Goal: Navigation & Orientation: Find specific page/section

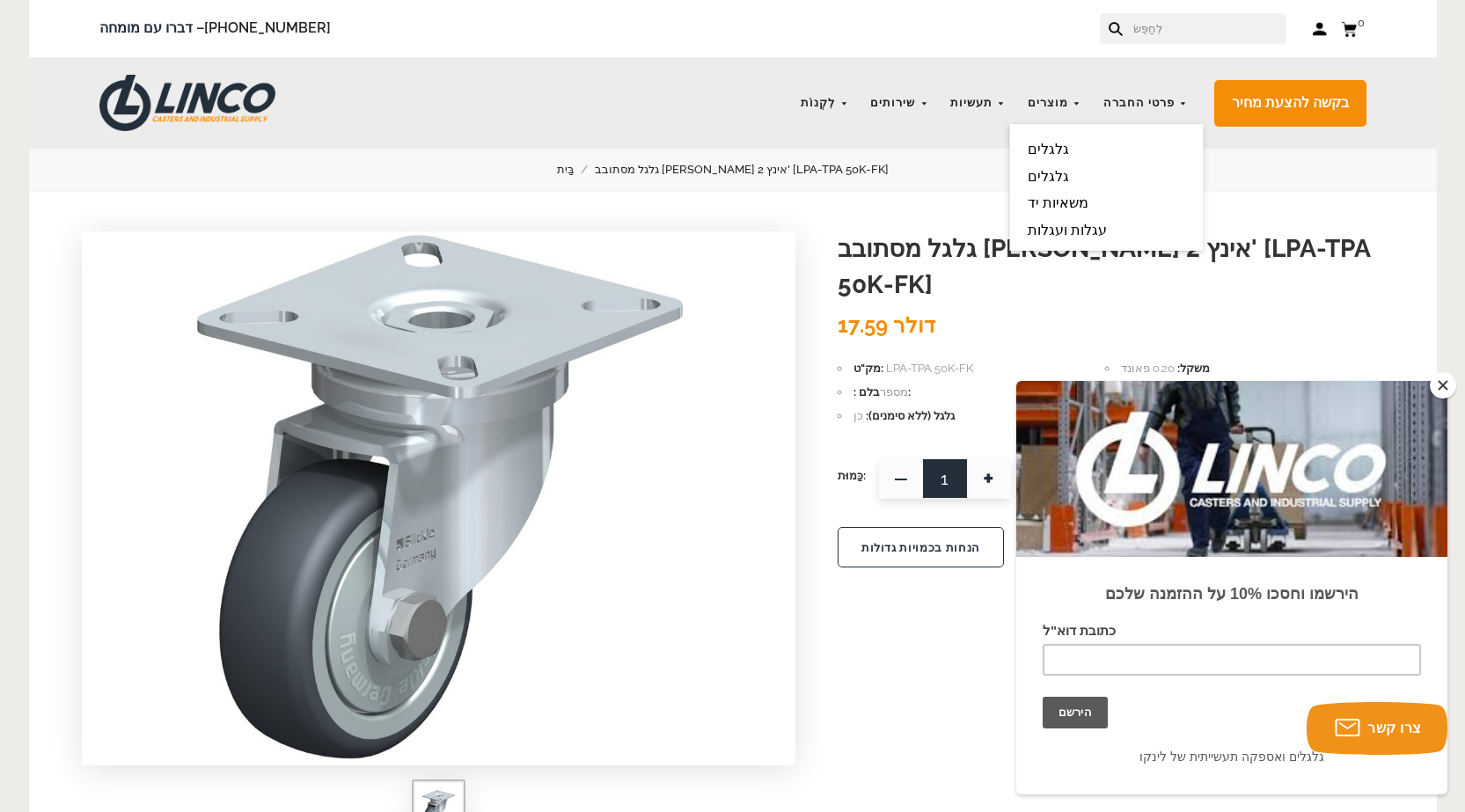
click at [1062, 144] on font "גלגלים" at bounding box center [1048, 149] width 41 height 17
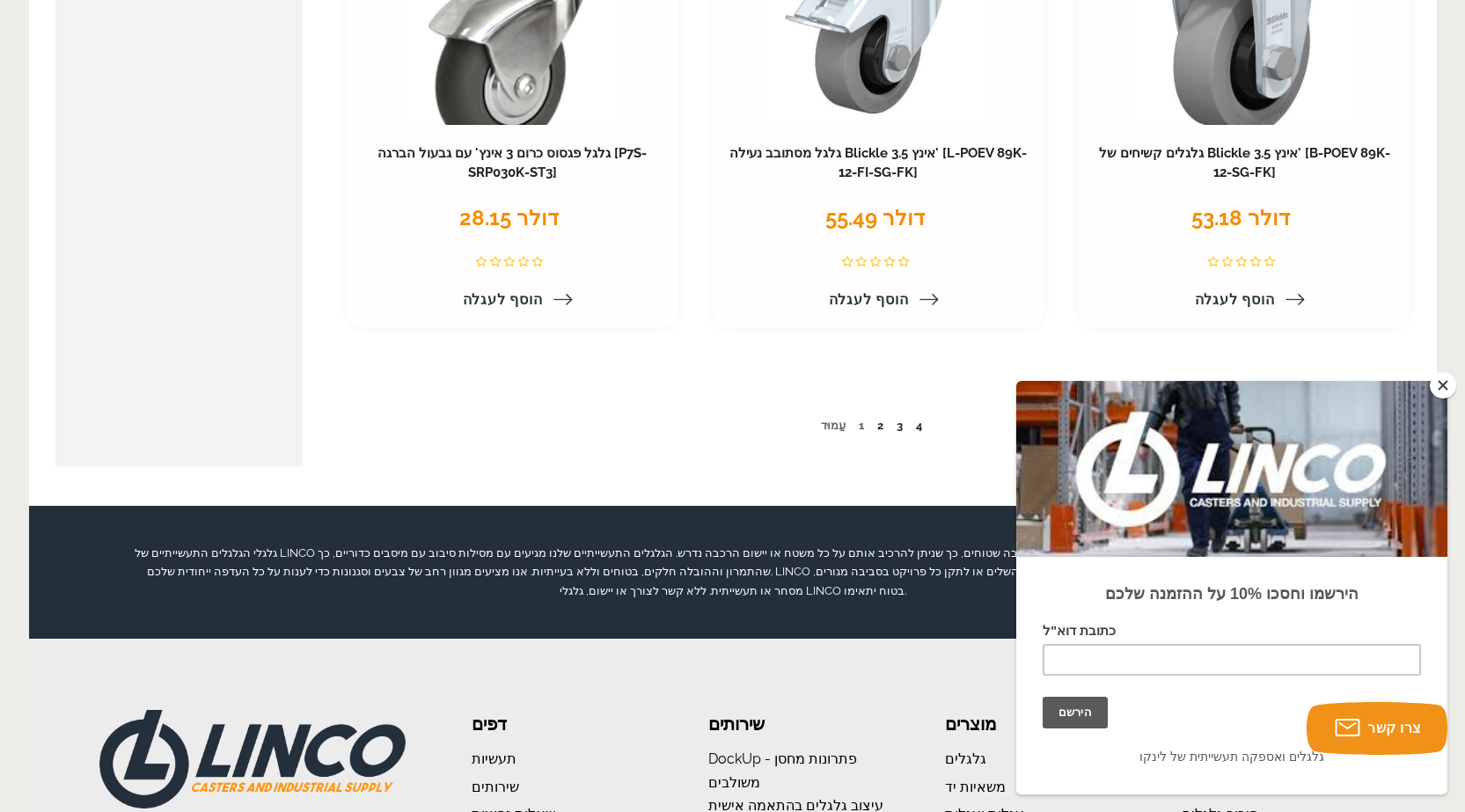
scroll to position [9325, 0]
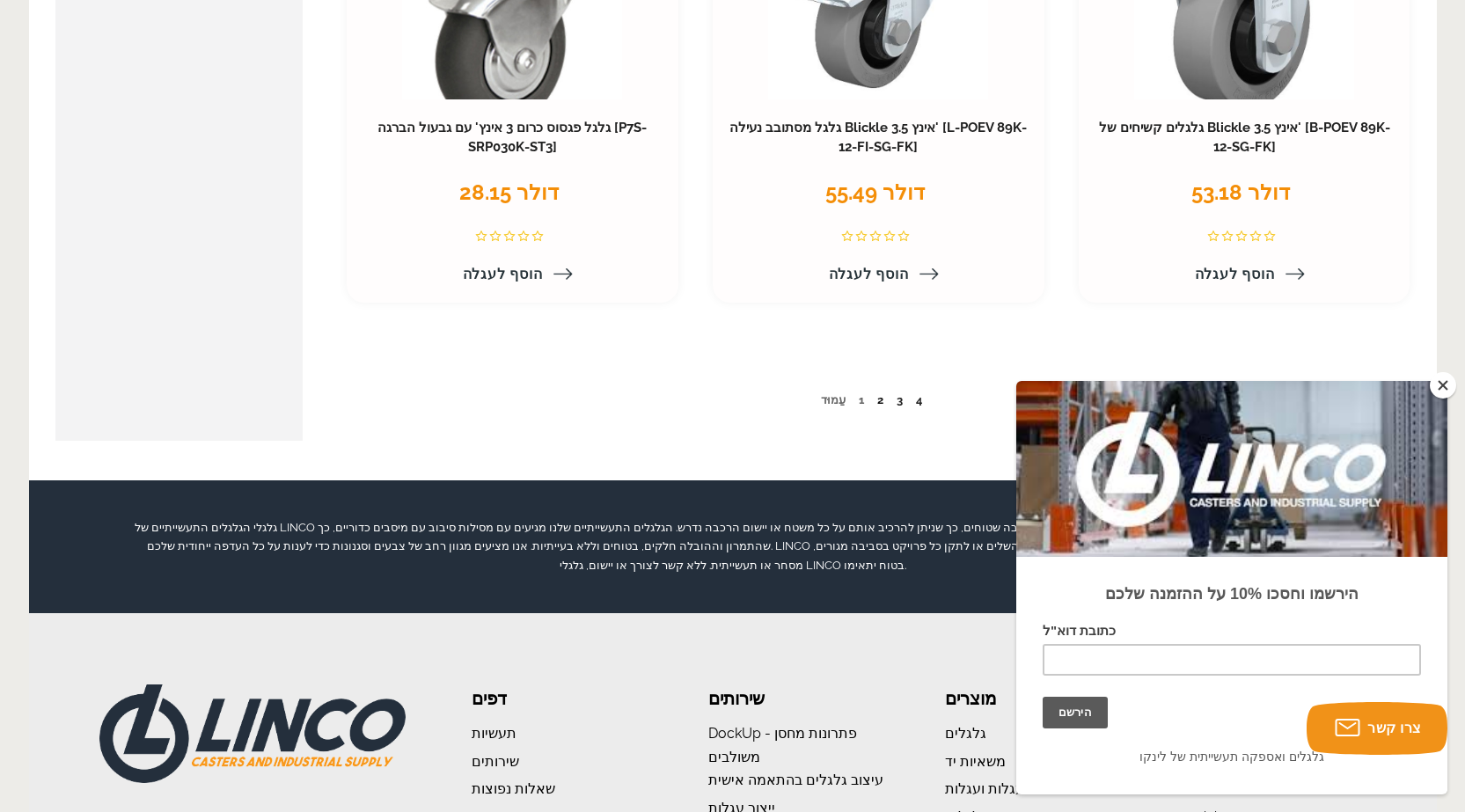
click at [878, 401] on font "2" at bounding box center [880, 400] width 6 height 13
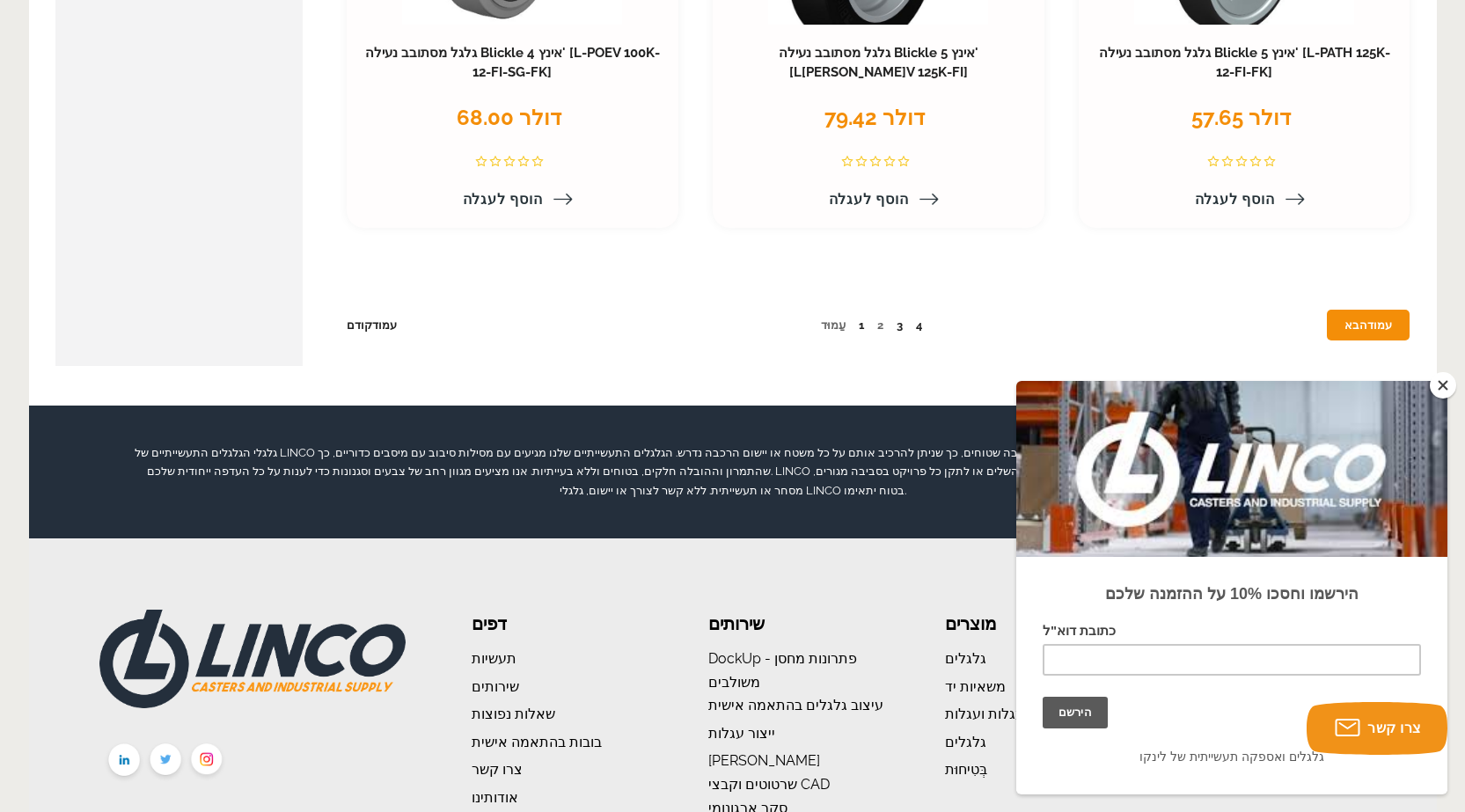
scroll to position [9413, 0]
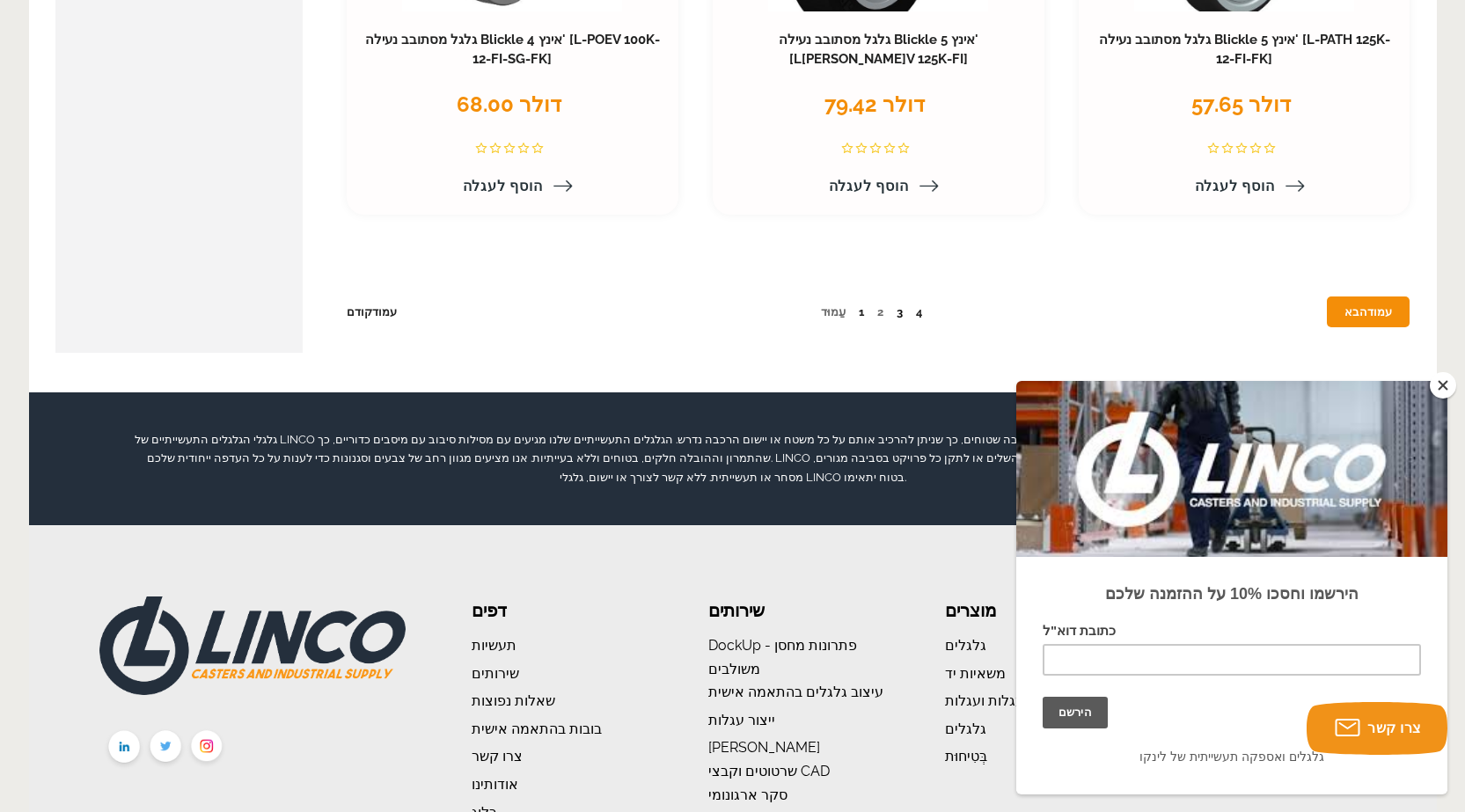
click at [900, 312] on font "3" at bounding box center [900, 312] width 6 height 13
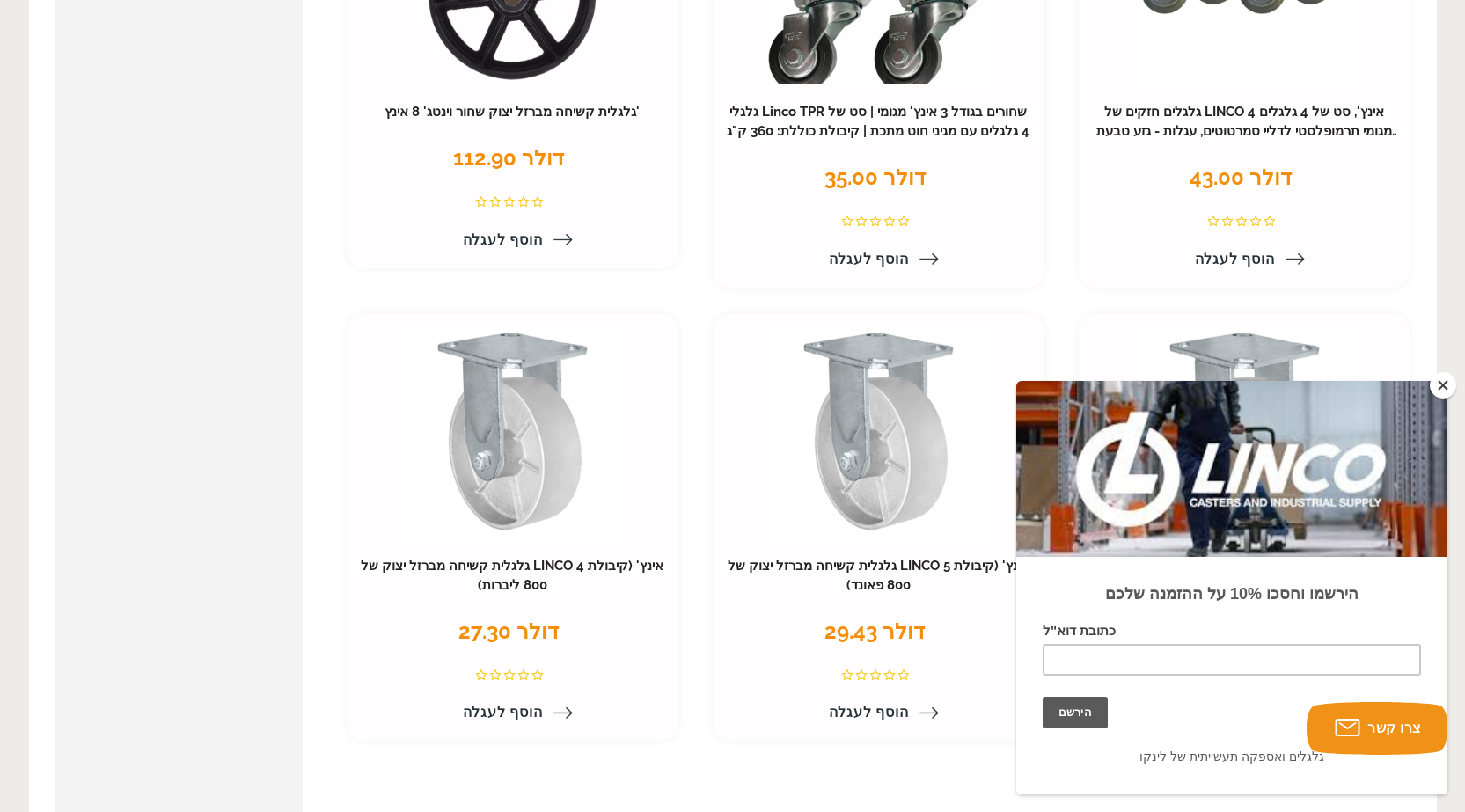
scroll to position [9149, 0]
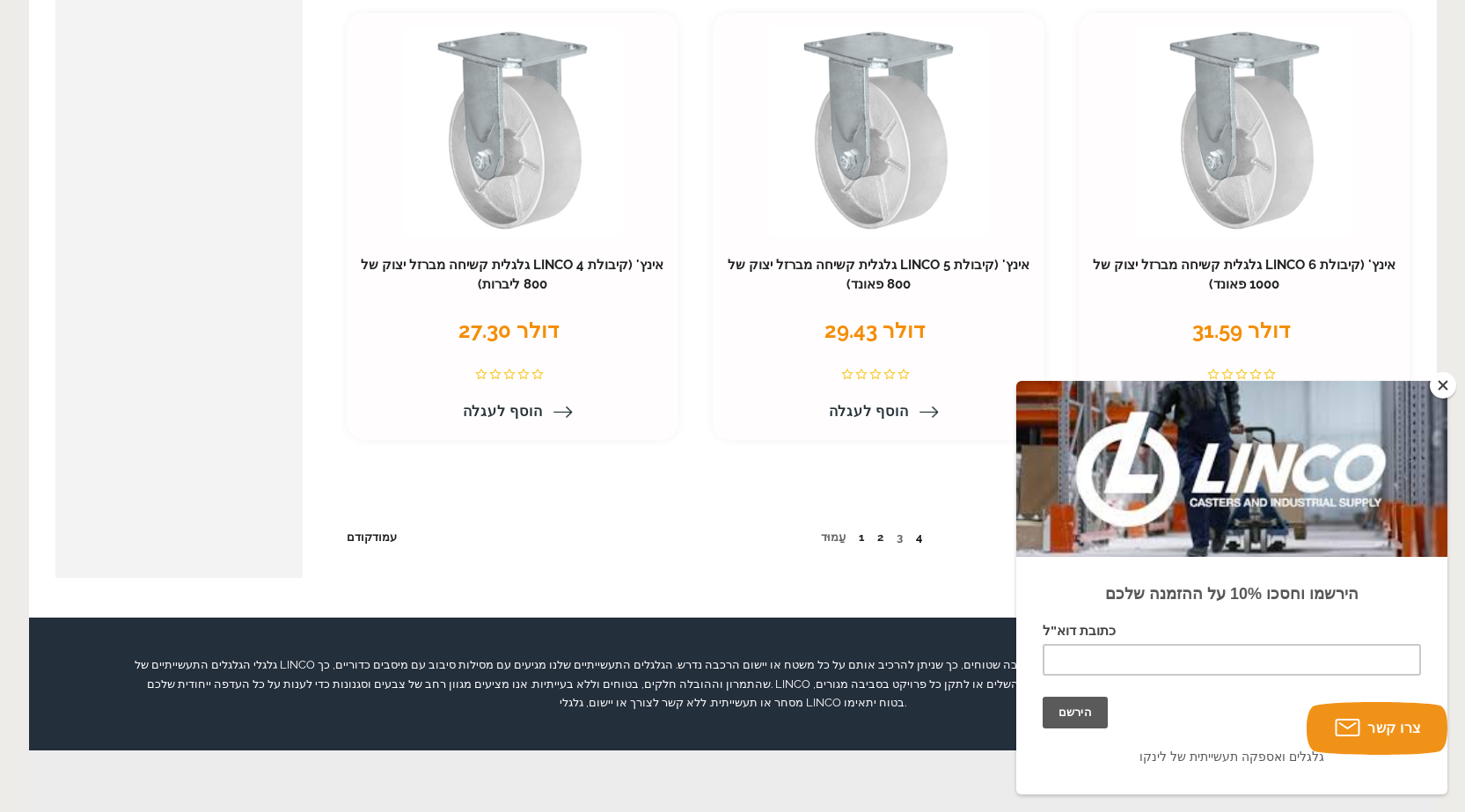
click at [919, 530] on font "4" at bounding box center [919, 537] width 6 height 13
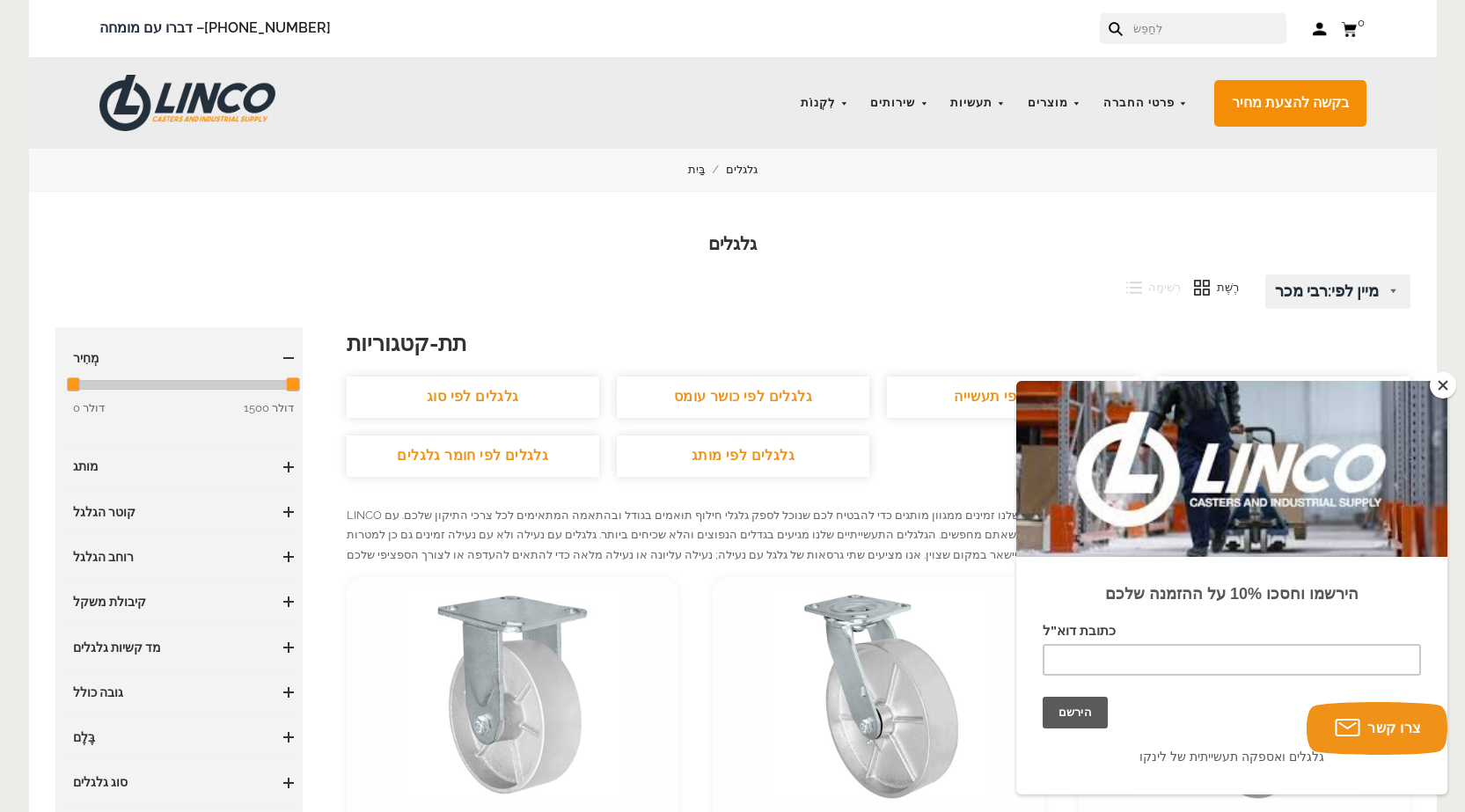
click at [1438, 379] on button "לִסְגוֹר" at bounding box center [1443, 385] width 27 height 27
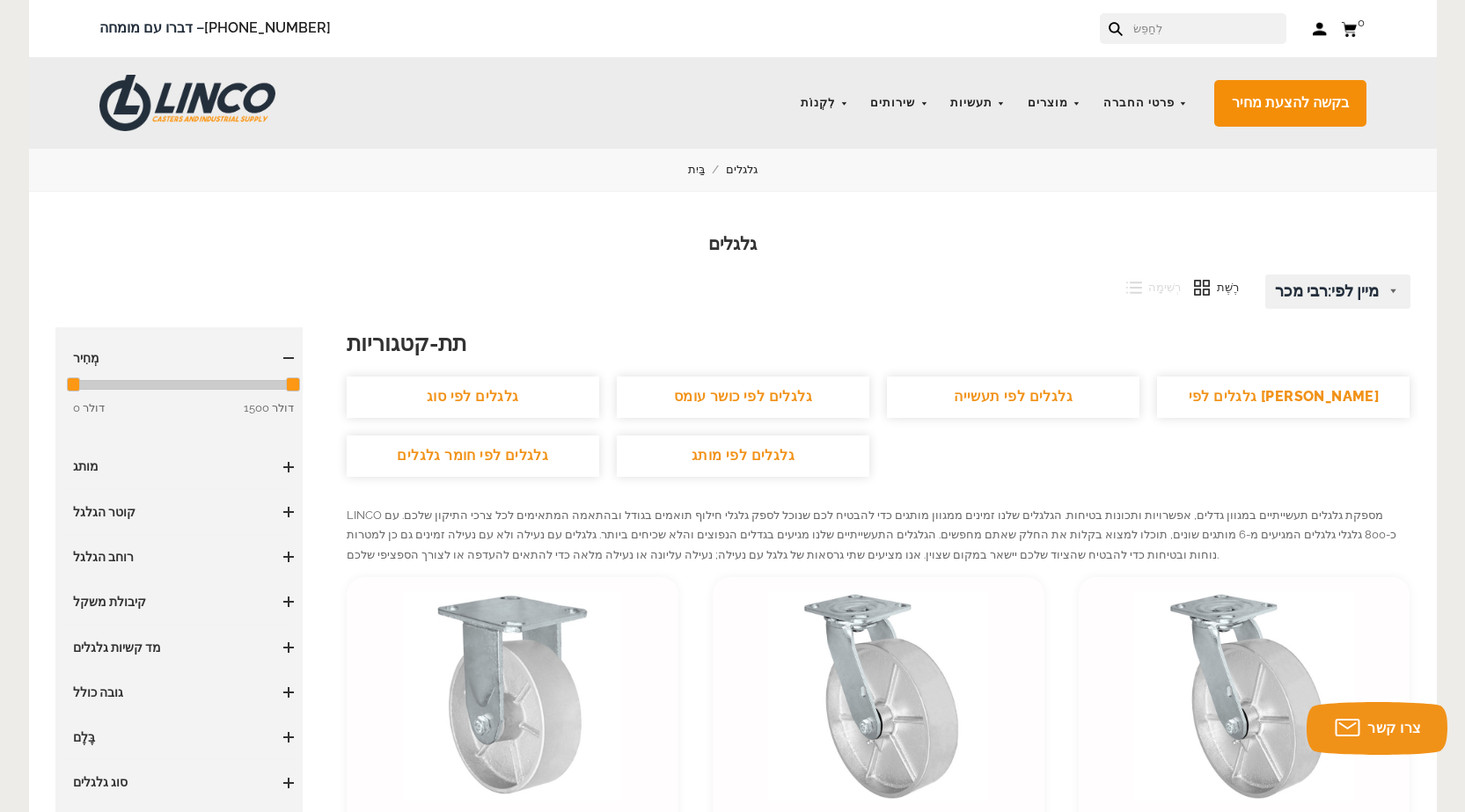
click at [1286, 397] on font "גלגלים לפי [PERSON_NAME]" at bounding box center [1284, 396] width 191 height 17
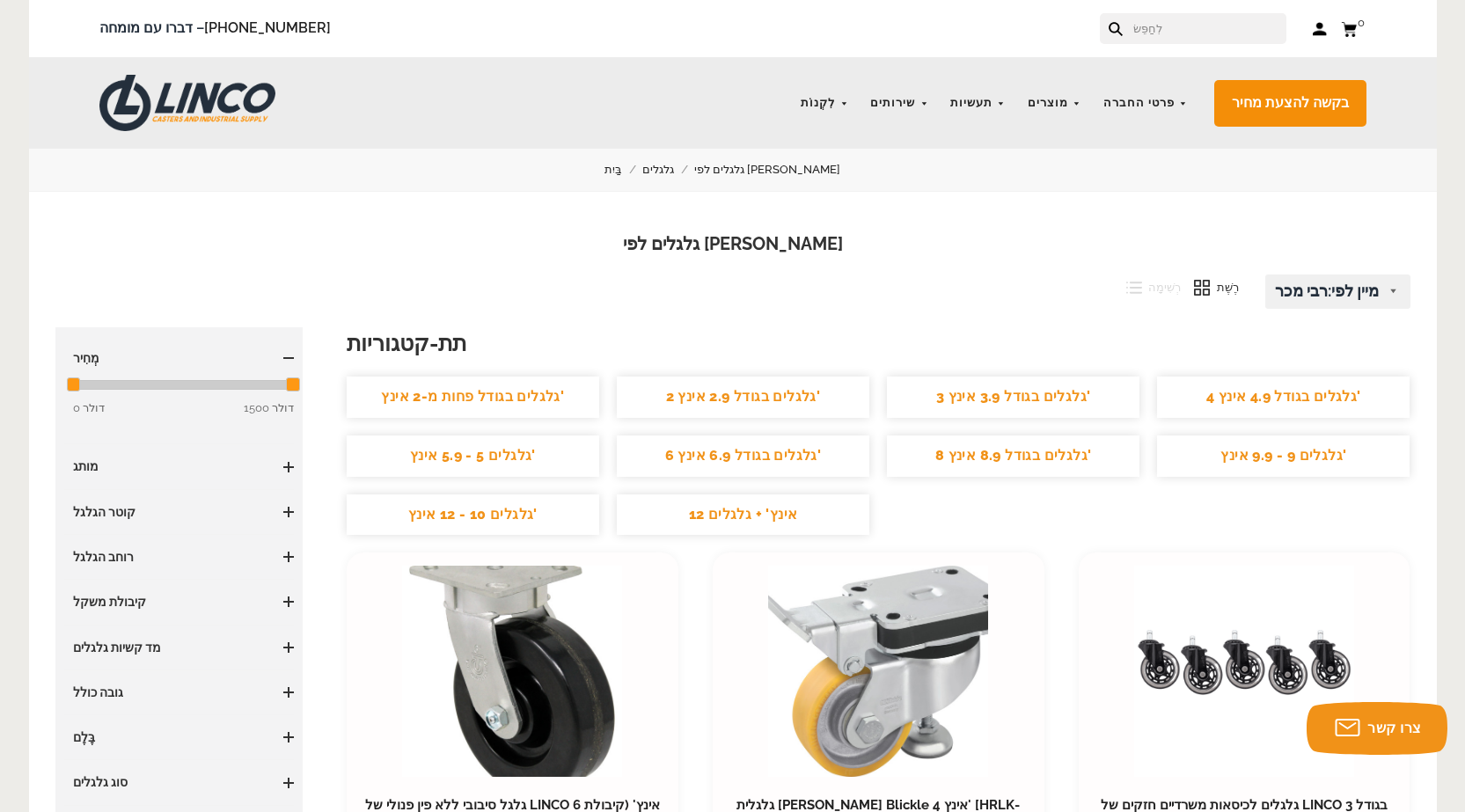
click at [764, 401] on font "2 גלגלים בגודל 2.9 אינץ'" at bounding box center [744, 396] width 155 height 17
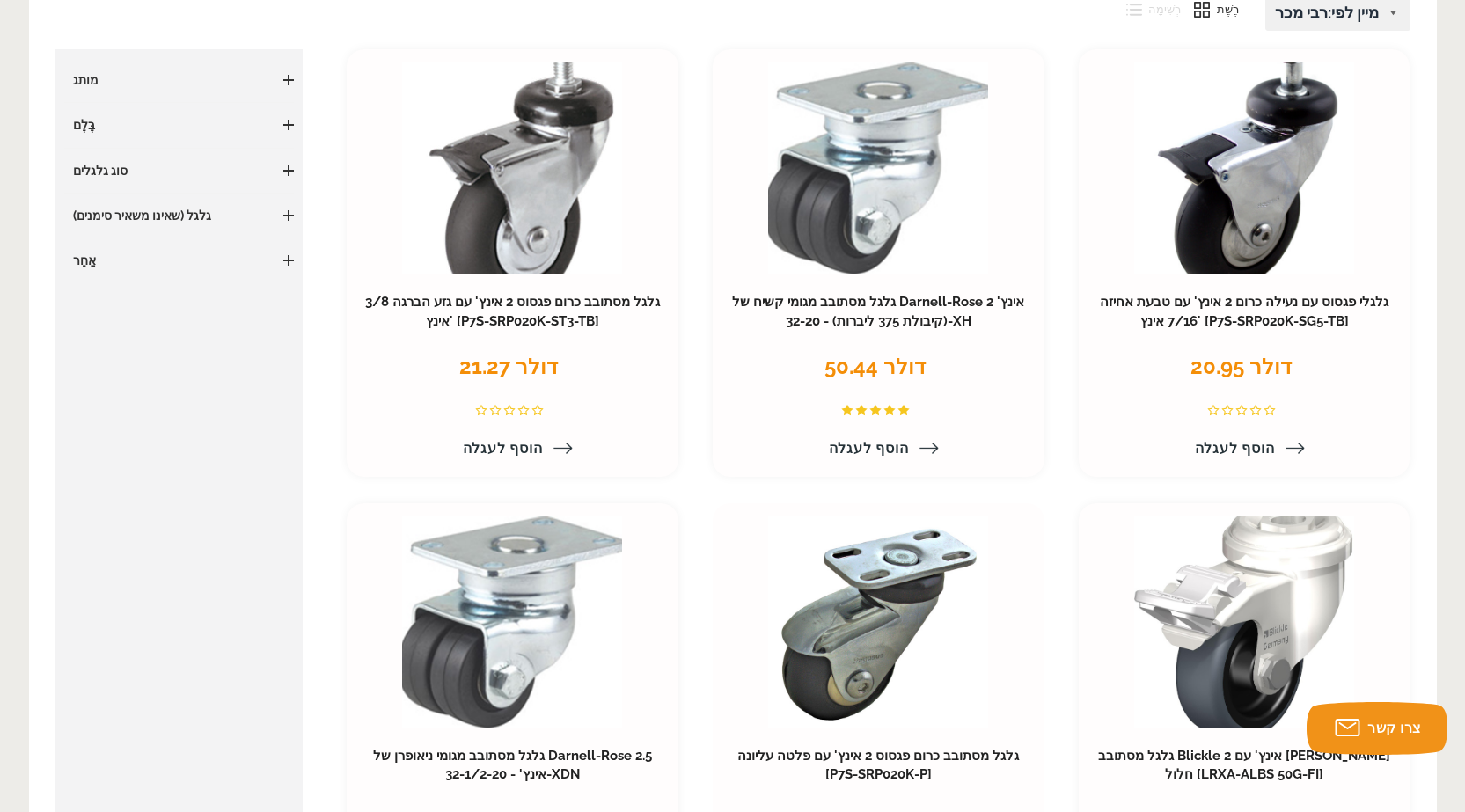
scroll to position [264, 0]
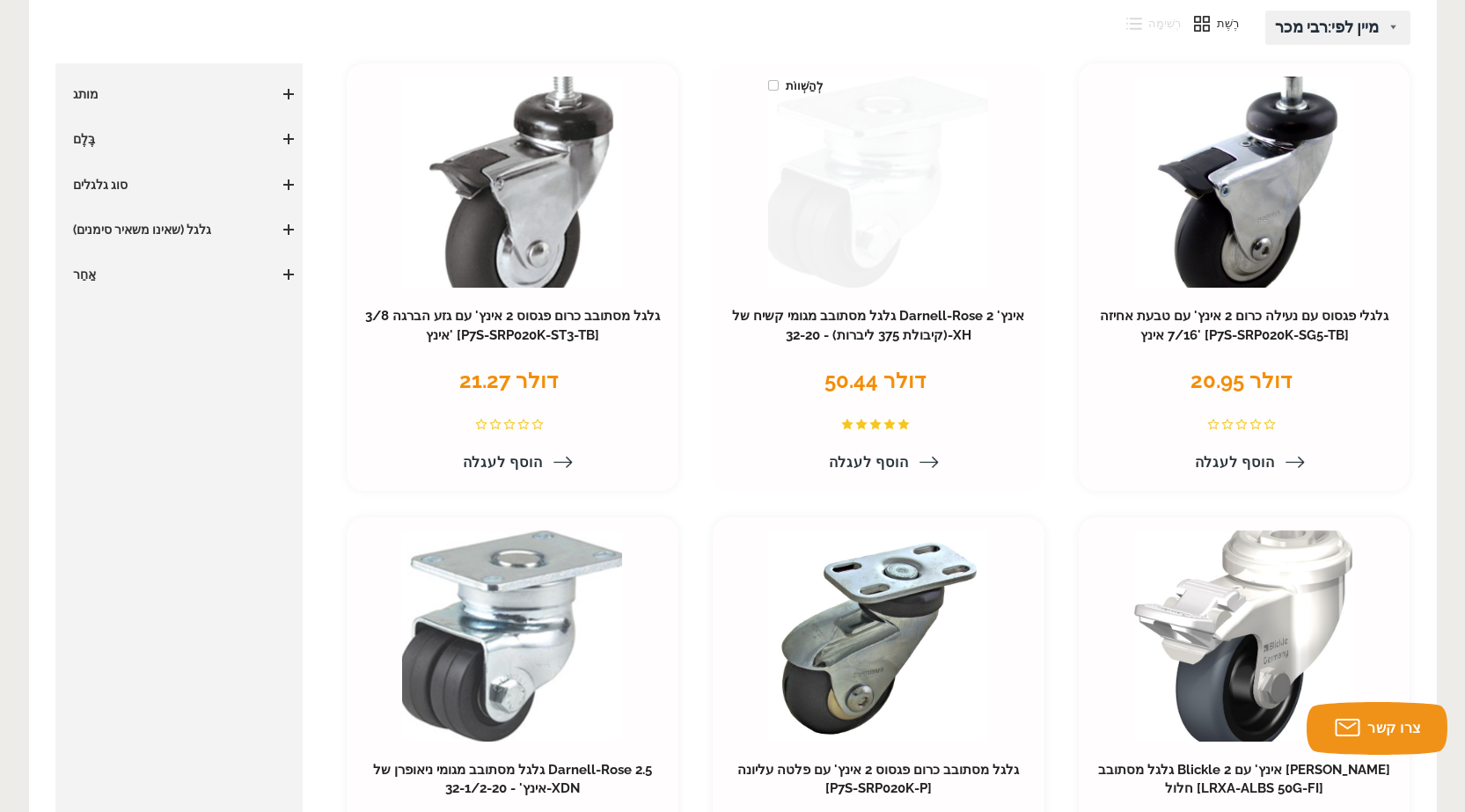
click at [861, 257] on link at bounding box center [878, 182] width 220 height 211
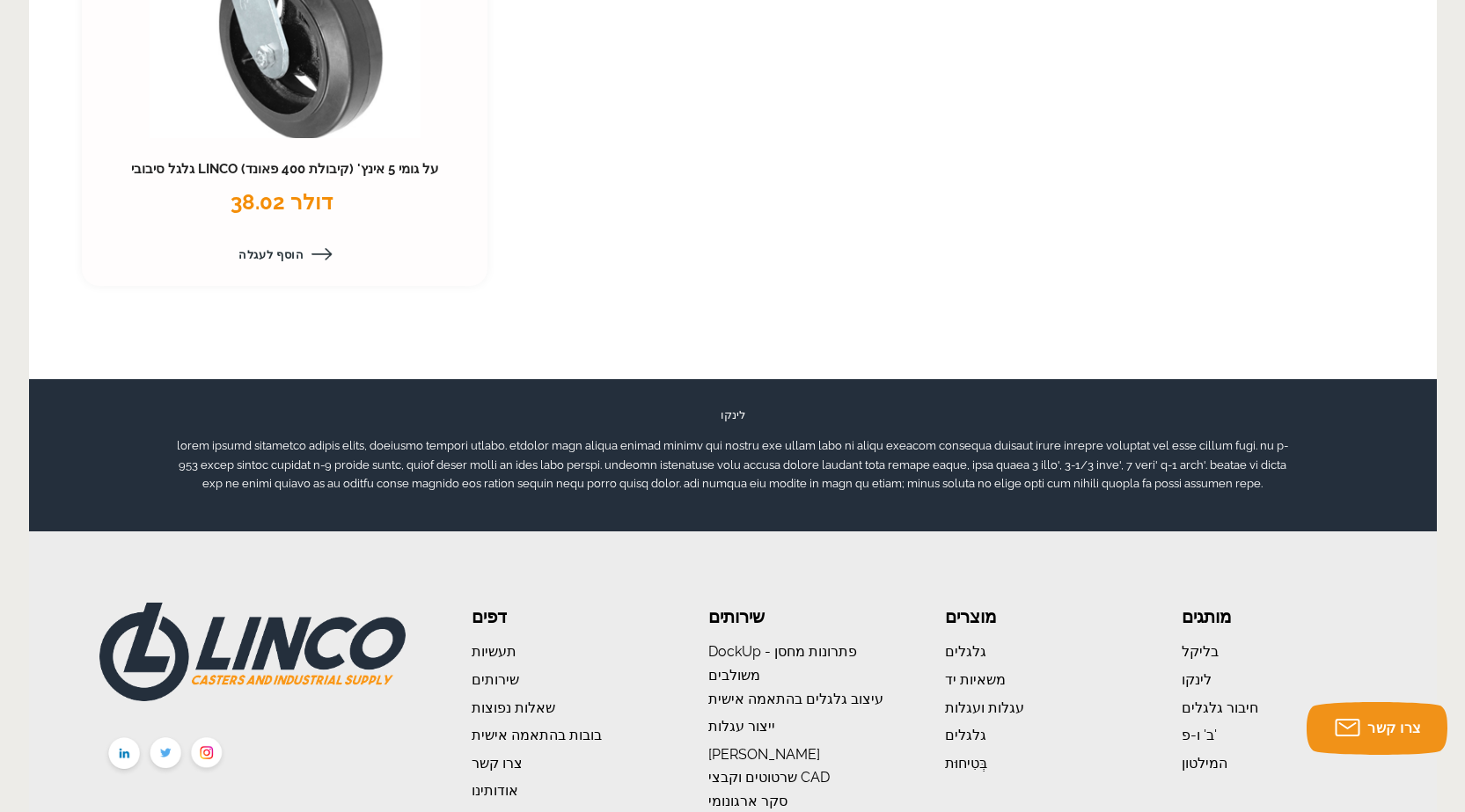
scroll to position [2587, 0]
